Goal: Task Accomplishment & Management: Manage account settings

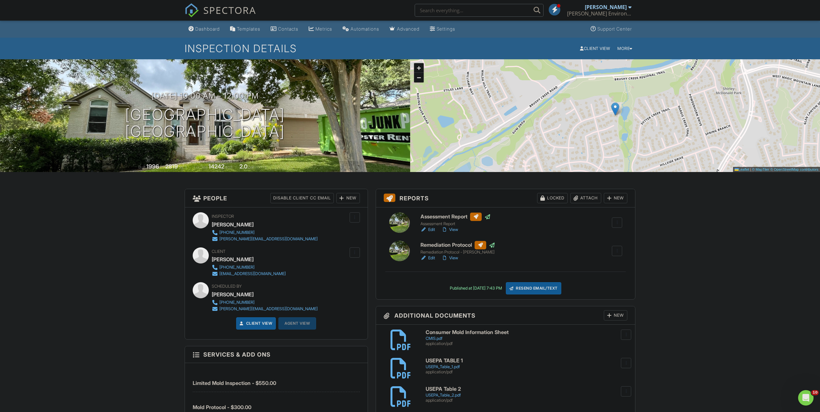
click at [467, 10] on input "text" at bounding box center [479, 10] width 129 height 13
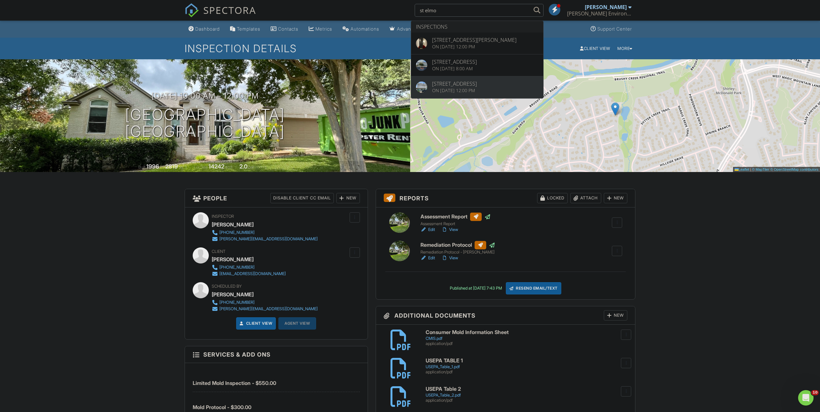
type input "st elmo"
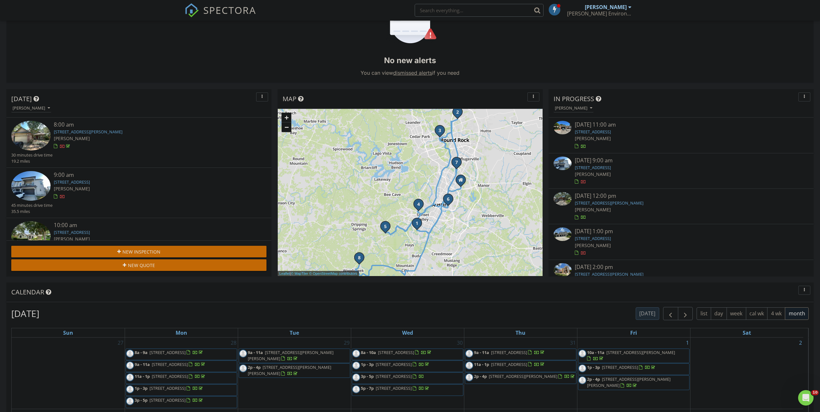
scroll to position [129, 0]
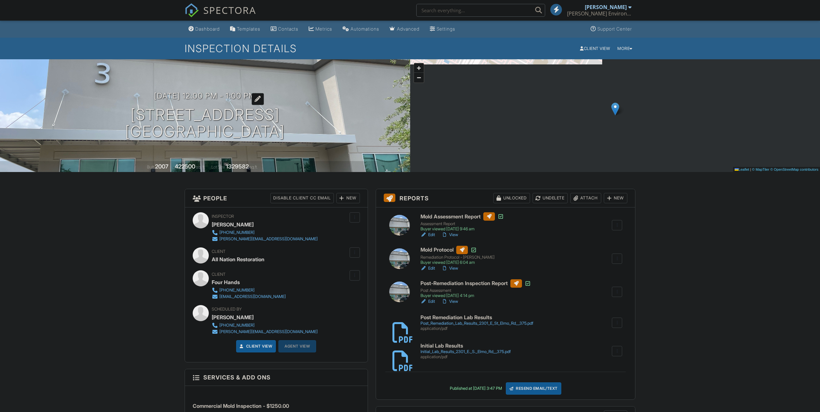
click at [251, 98] on h3 "06/18/2025 12:00 pm - 1:00 pm" at bounding box center [205, 96] width 102 height 9
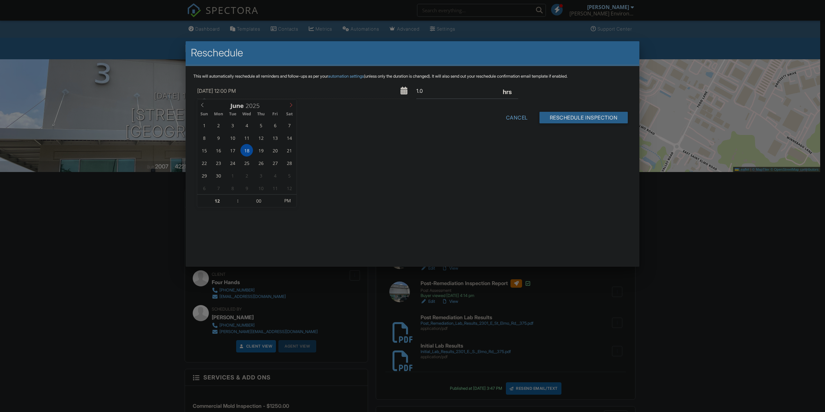
click at [290, 106] on icon at bounding box center [291, 105] width 5 height 5
click at [290, 105] on icon at bounding box center [291, 105] width 5 height 5
type input "08/29/2025 12:00 PM"
type input "01"
type input "08/29/2025 1:00 PM"
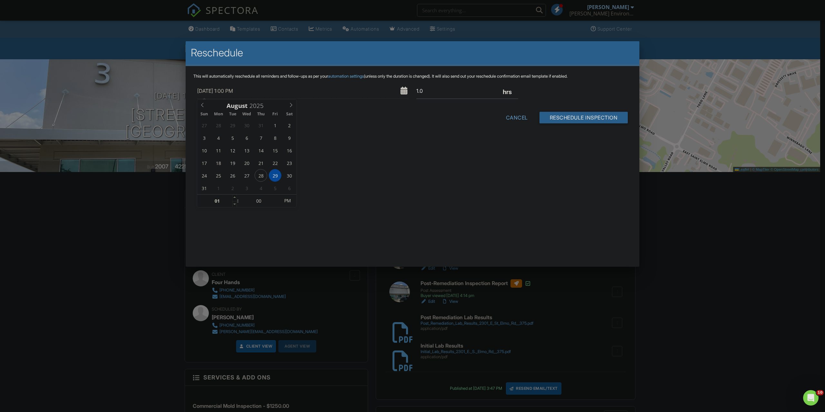
click at [236, 196] on span at bounding box center [234, 198] width 5 height 6
click at [594, 121] on input "Reschedule Inspection" at bounding box center [583, 118] width 89 height 12
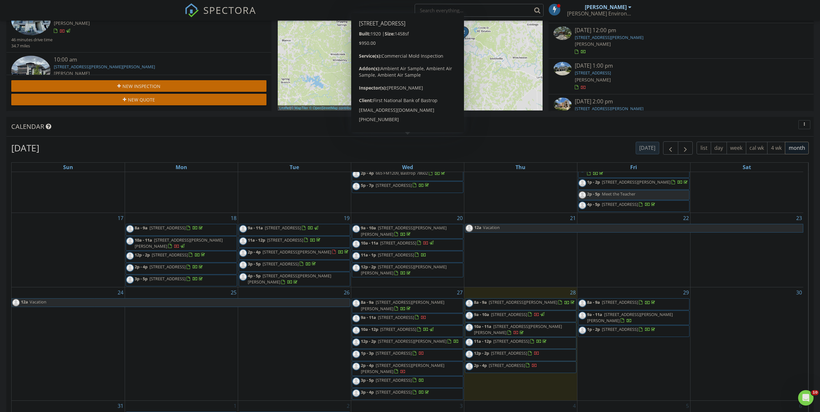
scroll to position [392, 0]
